Goal: Task Accomplishment & Management: Manage account settings

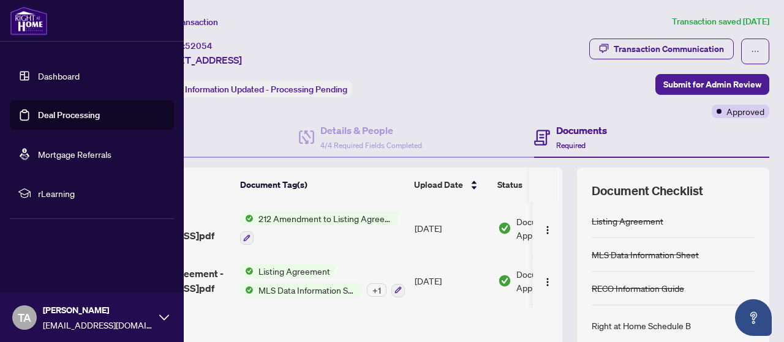
drag, startPoint x: 0, startPoint y: 0, endPoint x: 30, endPoint y: 110, distance: 113.7
click at [38, 110] on link "Deal Processing" at bounding box center [69, 115] width 62 height 11
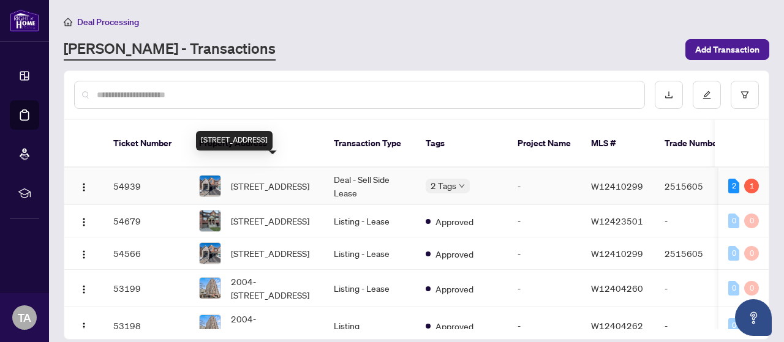
click at [252, 179] on span "[STREET_ADDRESS]" at bounding box center [270, 185] width 78 height 13
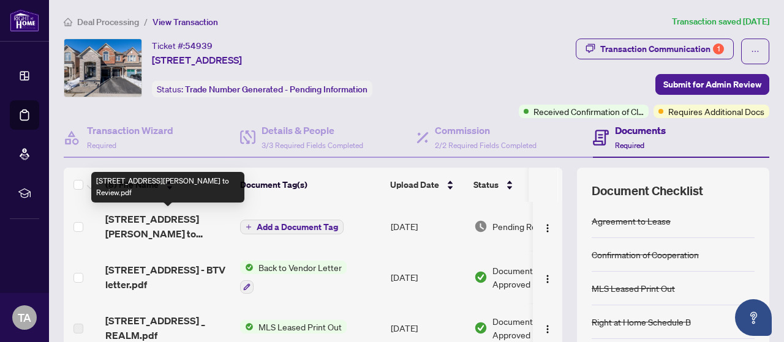
click at [186, 229] on span "[STREET_ADDRESS][PERSON_NAME] to Review.pdf" at bounding box center [167, 226] width 125 height 29
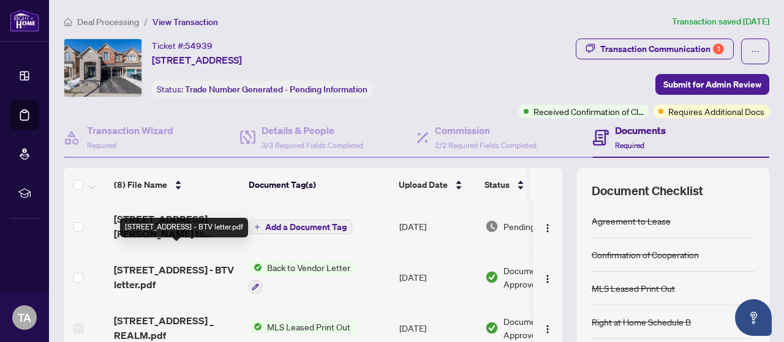
scroll to position [61, 0]
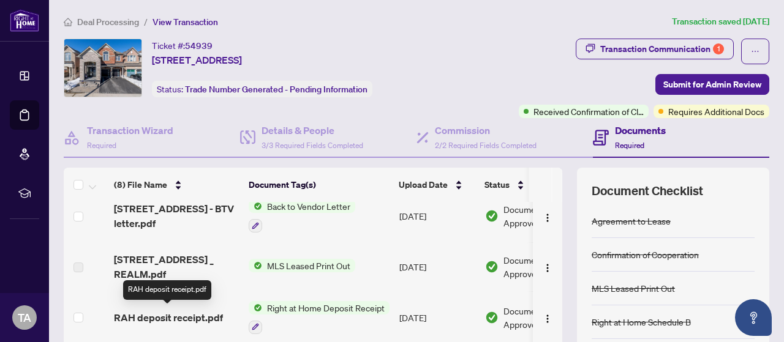
click at [206, 311] on span "RAH deposit receipt.pdf" at bounding box center [168, 318] width 109 height 15
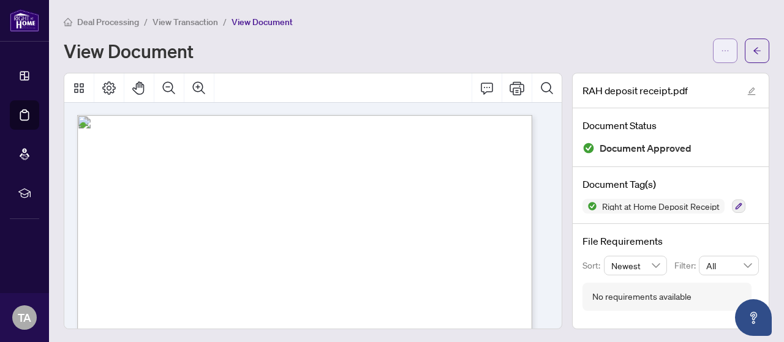
click at [713, 51] on button "button" at bounding box center [725, 51] width 25 height 25
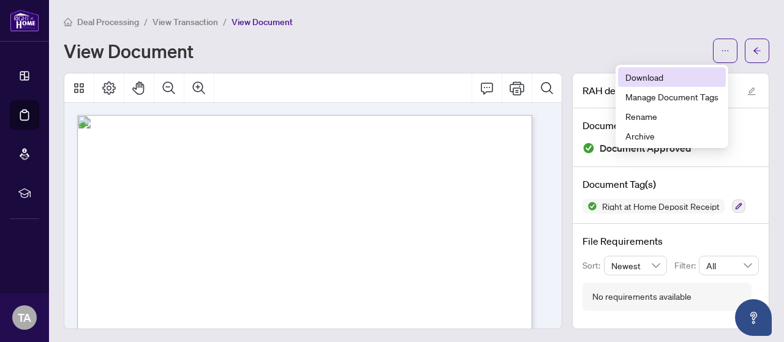
click at [673, 75] on span "Download" at bounding box center [671, 76] width 93 height 13
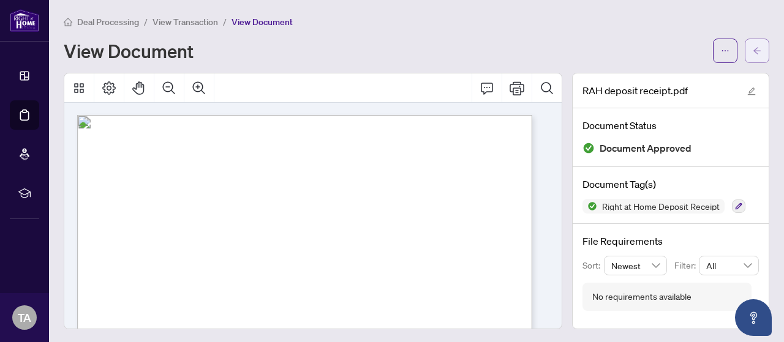
click at [752, 57] on button "button" at bounding box center [757, 51] width 25 height 25
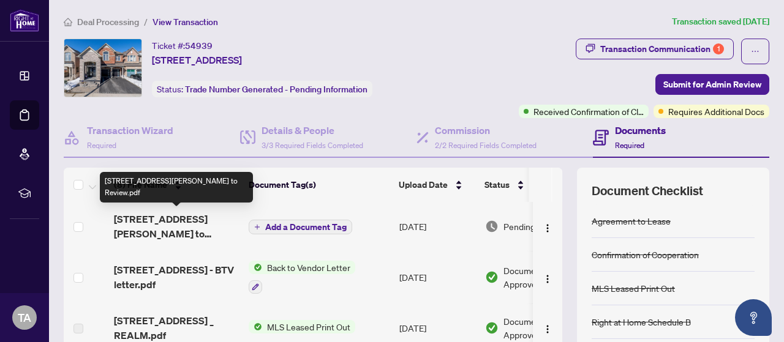
click at [174, 235] on span "[STREET_ADDRESS][PERSON_NAME] to Review.pdf" at bounding box center [176, 226] width 125 height 29
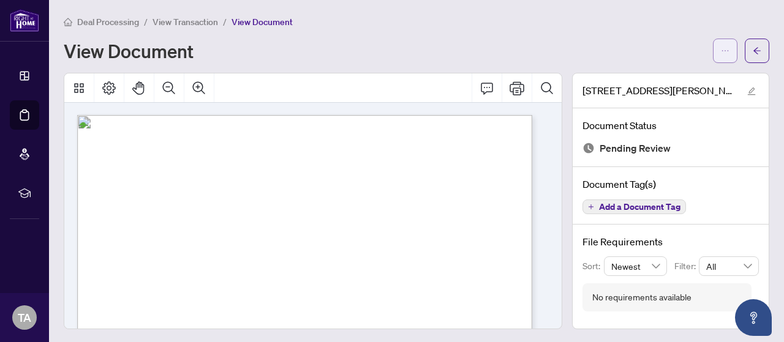
click at [713, 48] on button "button" at bounding box center [725, 51] width 25 height 25
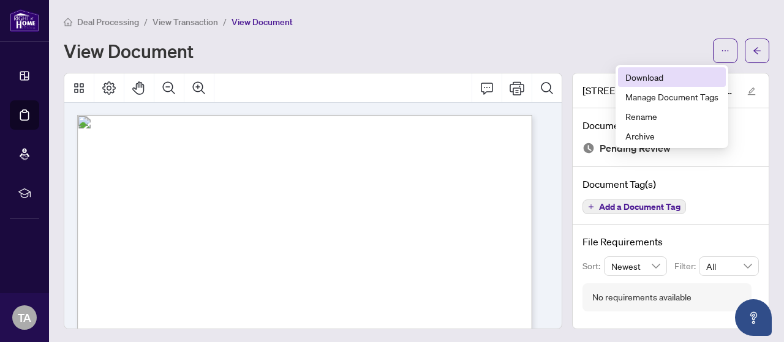
click at [652, 78] on span "Download" at bounding box center [671, 76] width 93 height 13
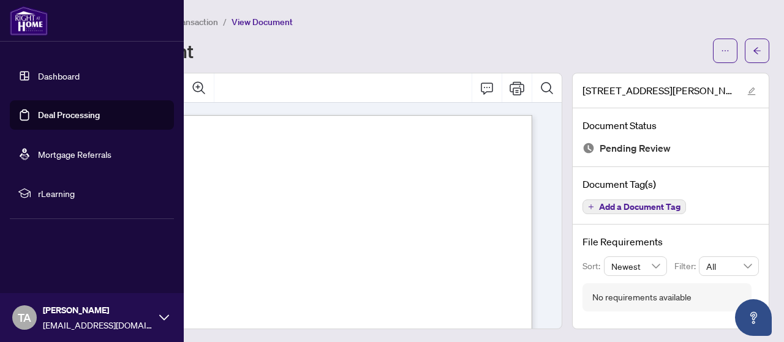
click at [42, 115] on link "Deal Processing" at bounding box center [69, 115] width 62 height 11
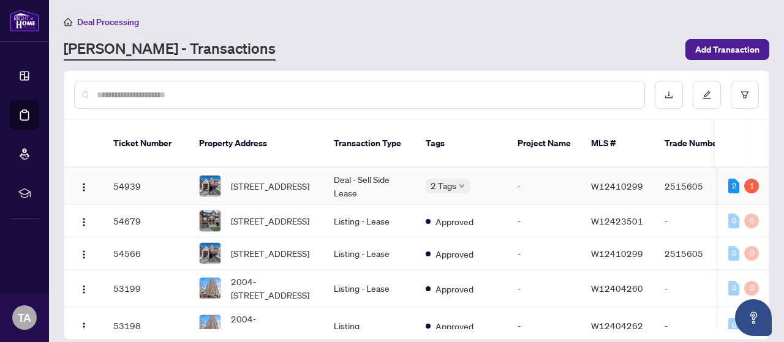
click at [381, 178] on td "Deal - Sell Side Lease" at bounding box center [370, 186] width 92 height 37
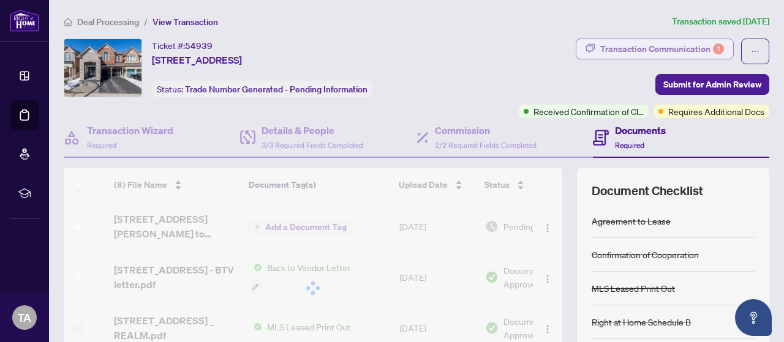
click at [656, 43] on div "Transaction Communication 1" at bounding box center [662, 49] width 124 height 20
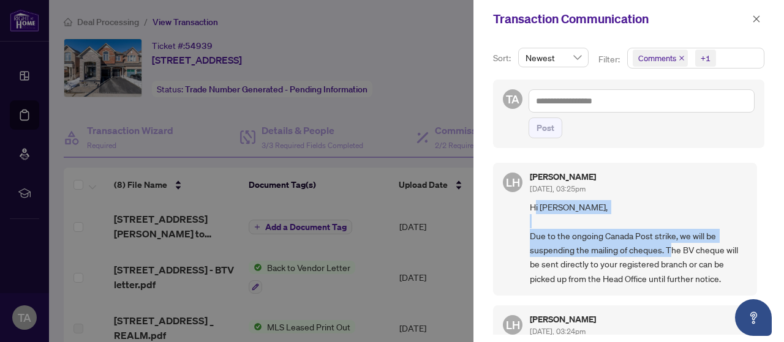
drag, startPoint x: 534, startPoint y: 206, endPoint x: 711, endPoint y: 244, distance: 181.8
click at [711, 244] on span "Hi Tara, Due to the ongoing Canada Post strike, we will be suspending the maili…" at bounding box center [638, 243] width 217 height 86
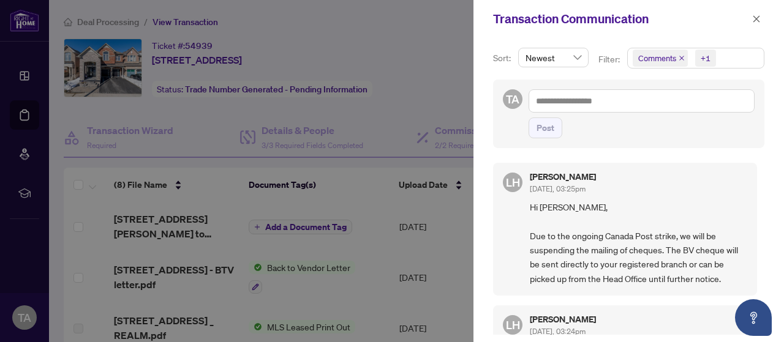
click at [636, 264] on span "Hi Tara, Due to the ongoing Canada Post strike, we will be suspending the maili…" at bounding box center [638, 243] width 217 height 86
click at [756, 18] on icon "close" at bounding box center [756, 18] width 7 height 7
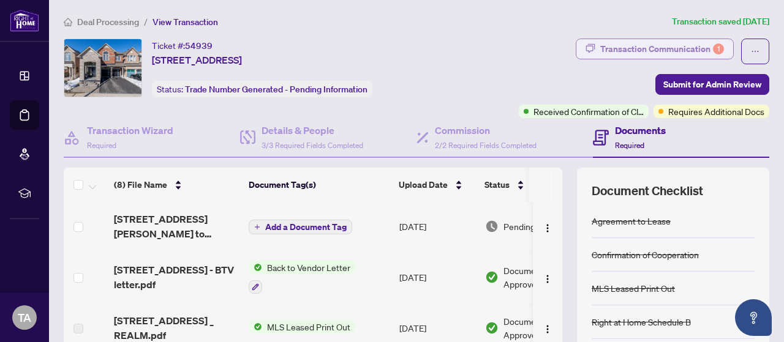
click at [694, 51] on div "Transaction Communication 1" at bounding box center [662, 49] width 124 height 20
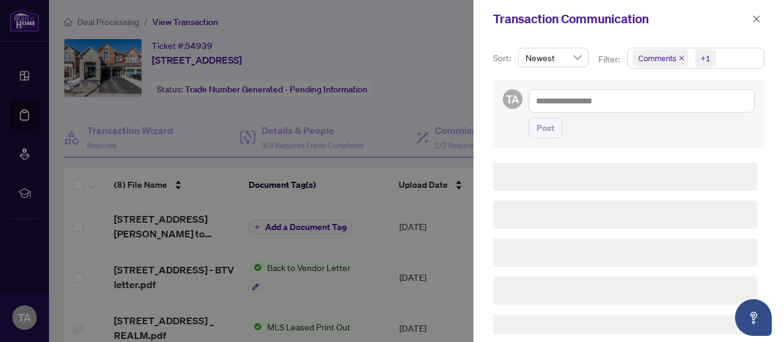
click at [679, 56] on icon "close" at bounding box center [682, 58] width 6 height 6
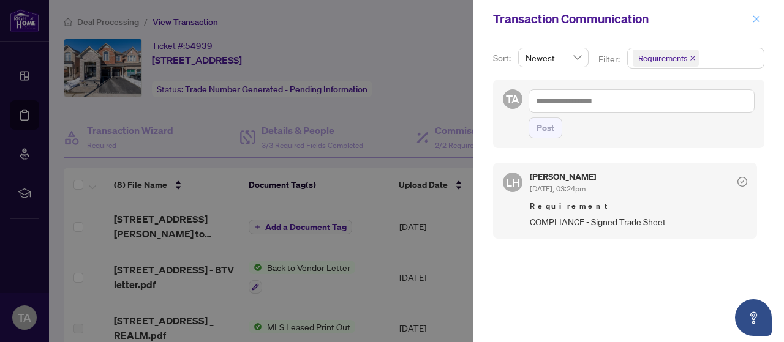
click at [756, 16] on icon "close" at bounding box center [756, 19] width 9 height 9
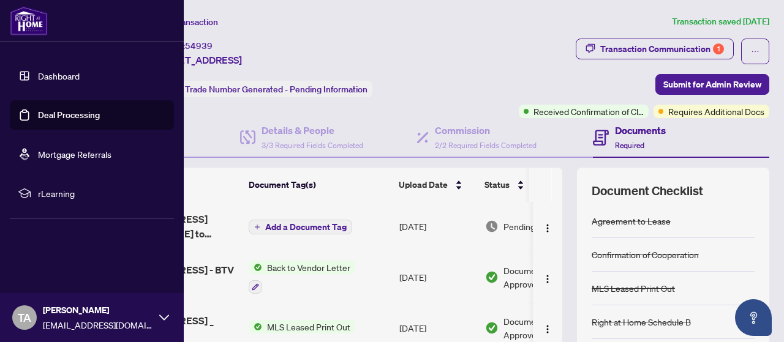
click at [38, 110] on link "Deal Processing" at bounding box center [69, 115] width 62 height 11
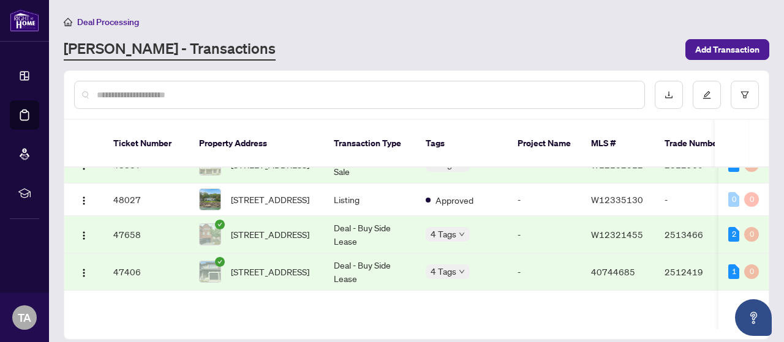
scroll to position [490, 0]
